Goal: Transaction & Acquisition: Register for event/course

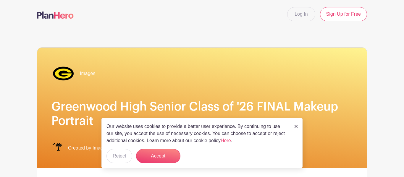
click at [101, 97] on div "Images Greenwood High Senior Class of '26 FINAL Makeup Portrait Created by Imag…" at bounding box center [201, 108] width 329 height 121
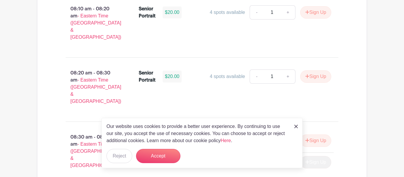
scroll to position [583, 0]
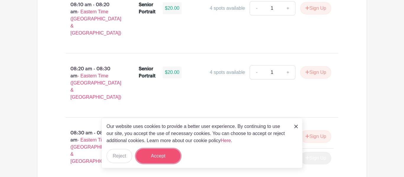
click at [148, 158] on button "Accept" at bounding box center [158, 156] width 44 height 14
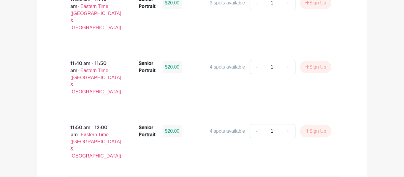
scroll to position [1871, 0]
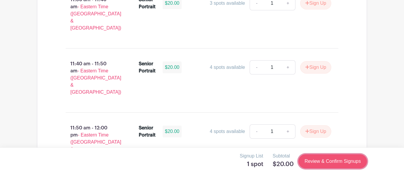
click at [329, 159] on link "Review & Confirm Signups" at bounding box center [332, 161] width 69 height 14
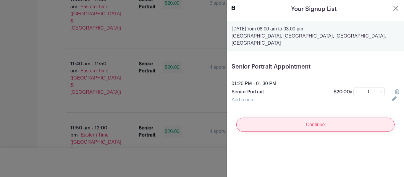
click at [289, 127] on input "Continue" at bounding box center [315, 125] width 158 height 14
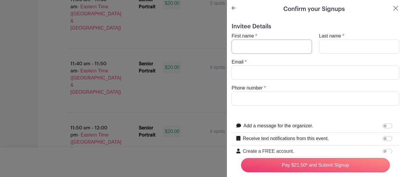
click at [265, 52] on input "First name" at bounding box center [272, 47] width 80 height 14
type input "Kiara"
type input "Evans"
type input "Kiaraevans7112@gmail.com"
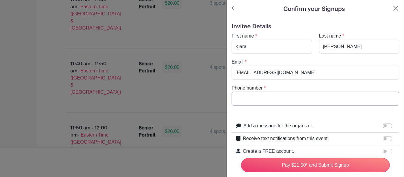
type input "8645002929"
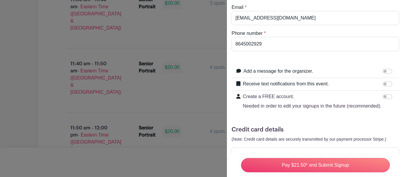
scroll to position [71, 0]
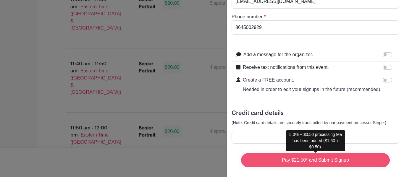
click at [288, 162] on input "Pay $21.50* and Submit Signup" at bounding box center [315, 160] width 149 height 14
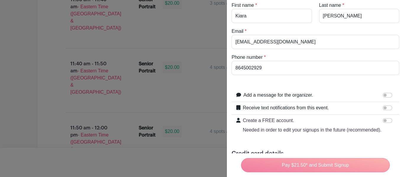
scroll to position [0, 0]
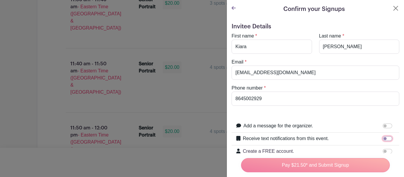
click at [387, 138] on input "Receive text notifications from this event." at bounding box center [387, 138] width 9 height 5
checkbox input "true"
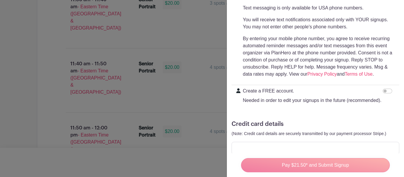
scroll to position [187, 0]
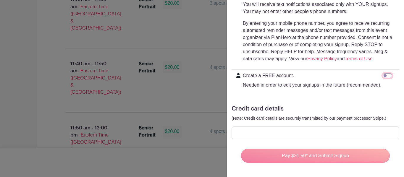
click at [387, 76] on input "Create a FREE account. Needed in order to edit your signups in the future (reco…" at bounding box center [387, 75] width 9 height 5
checkbox input "true"
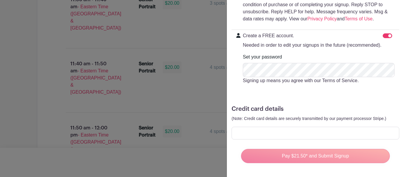
scroll to position [227, 0]
click at [295, 144] on div "Pay $21.50* and Submit Signup" at bounding box center [315, 156] width 158 height 24
click at [289, 127] on div at bounding box center [316, 133] width 168 height 13
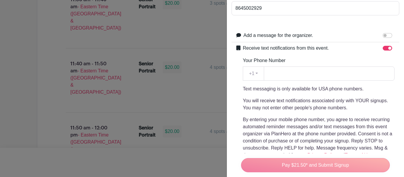
scroll to position [89, 0]
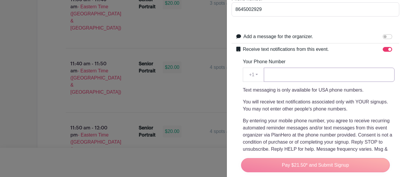
click at [295, 74] on input "Your Phone Number" at bounding box center [329, 75] width 131 height 14
type input "8645002929"
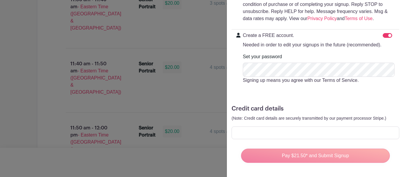
scroll to position [0, 0]
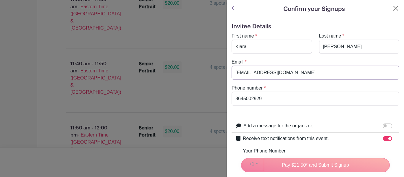
click at [300, 71] on input "Kiaraevans7112@gmail.com" at bounding box center [316, 73] width 168 height 14
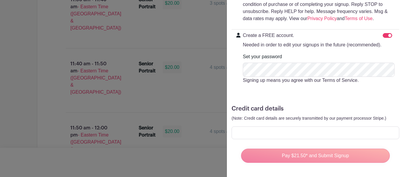
click at [319, 148] on div "Pay $21.50* and Submit Signup" at bounding box center [315, 156] width 158 height 24
click at [197, 118] on div at bounding box center [202, 88] width 404 height 177
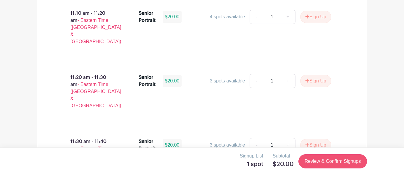
scroll to position [1595, 0]
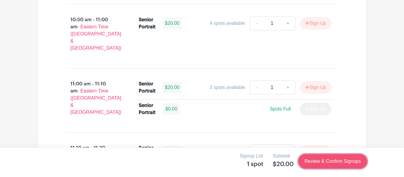
click at [324, 160] on link "Review & Confirm Signups" at bounding box center [332, 161] width 69 height 14
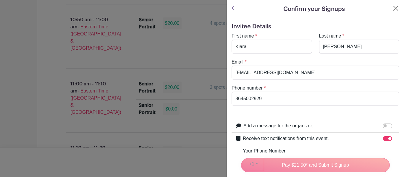
scroll to position [227, 0]
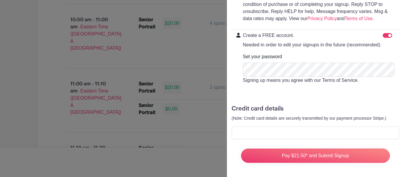
click at [171, 90] on div at bounding box center [202, 88] width 404 height 177
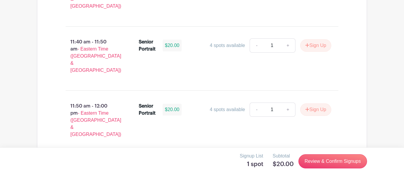
scroll to position [1892, 0]
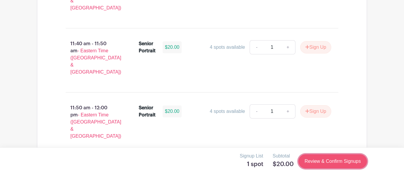
click at [316, 167] on link "Review & Confirm Signups" at bounding box center [332, 161] width 69 height 14
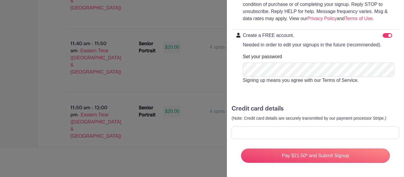
click at [177, 114] on div at bounding box center [202, 88] width 404 height 177
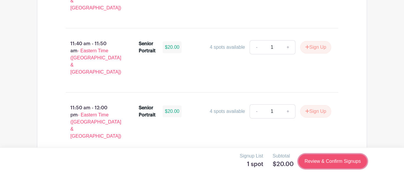
click at [316, 164] on link "Review & Confirm Signups" at bounding box center [332, 161] width 69 height 14
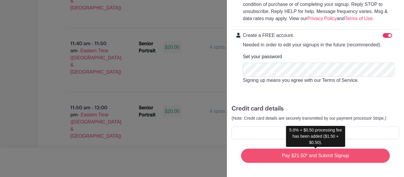
click at [324, 153] on input "Pay $21.50* and Submit Signup" at bounding box center [315, 156] width 149 height 14
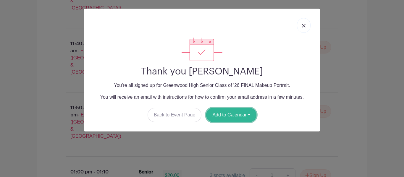
click at [233, 113] on button "Add to Calendar" at bounding box center [231, 115] width 50 height 14
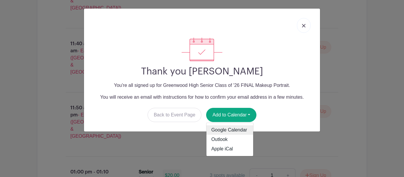
click at [228, 128] on link "Google Calendar" at bounding box center [229, 129] width 47 height 9
